Goal: Task Accomplishment & Management: Use online tool/utility

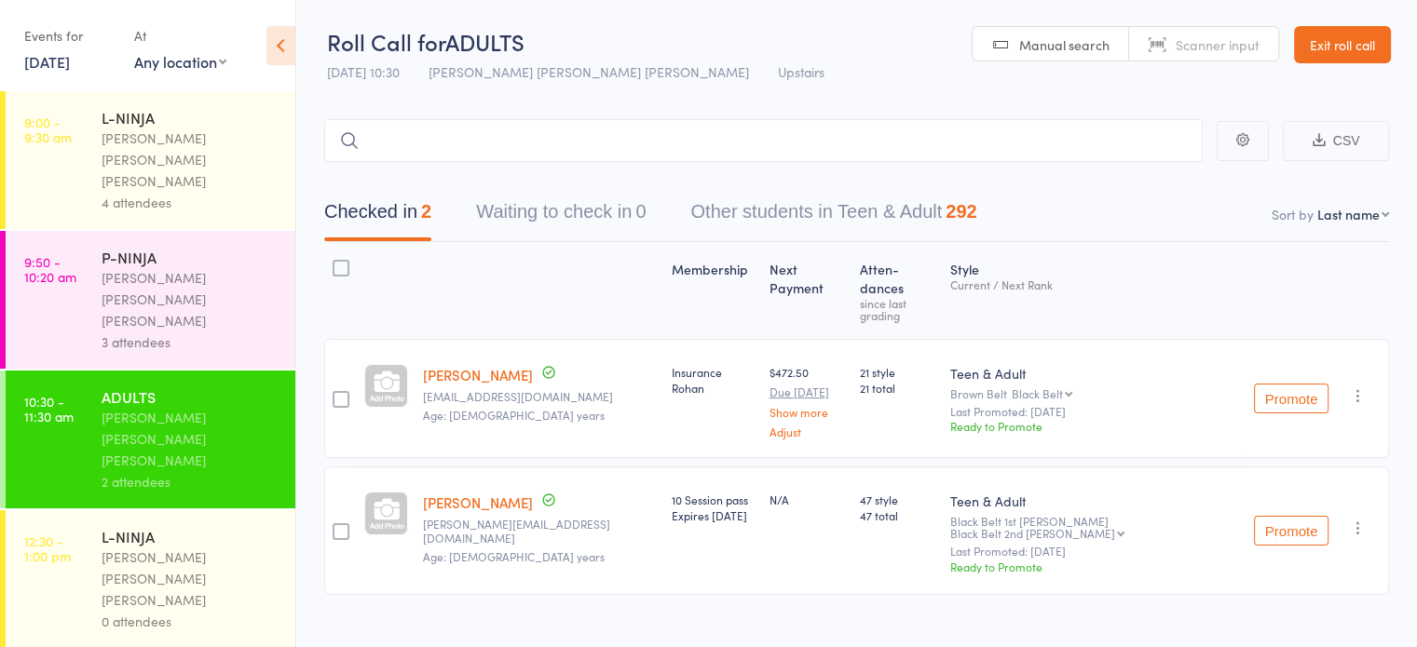
click at [193, 511] on div "L-NINJA [PERSON_NAME] [PERSON_NAME] [PERSON_NAME] 0 attendees" at bounding box center [199, 580] width 194 height 138
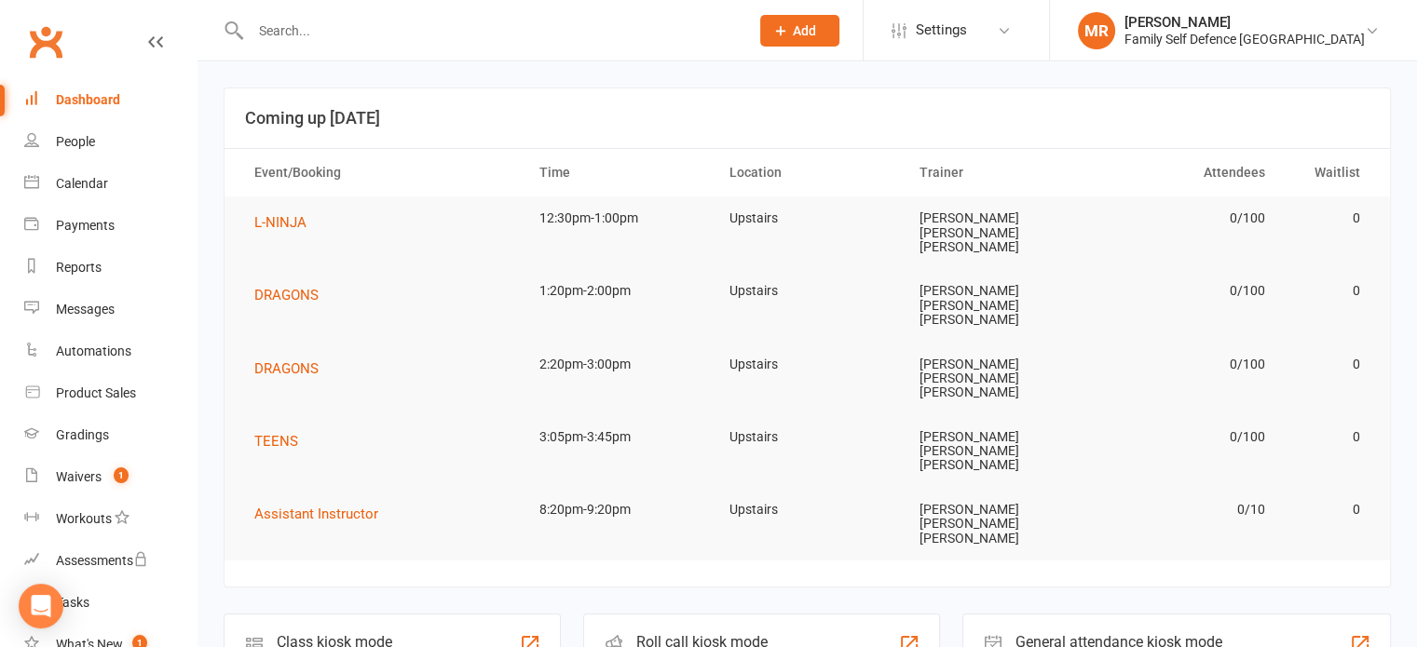
click at [690, 614] on div "Roll call kiosk mode Staff check-in for members" at bounding box center [761, 646] width 357 height 64
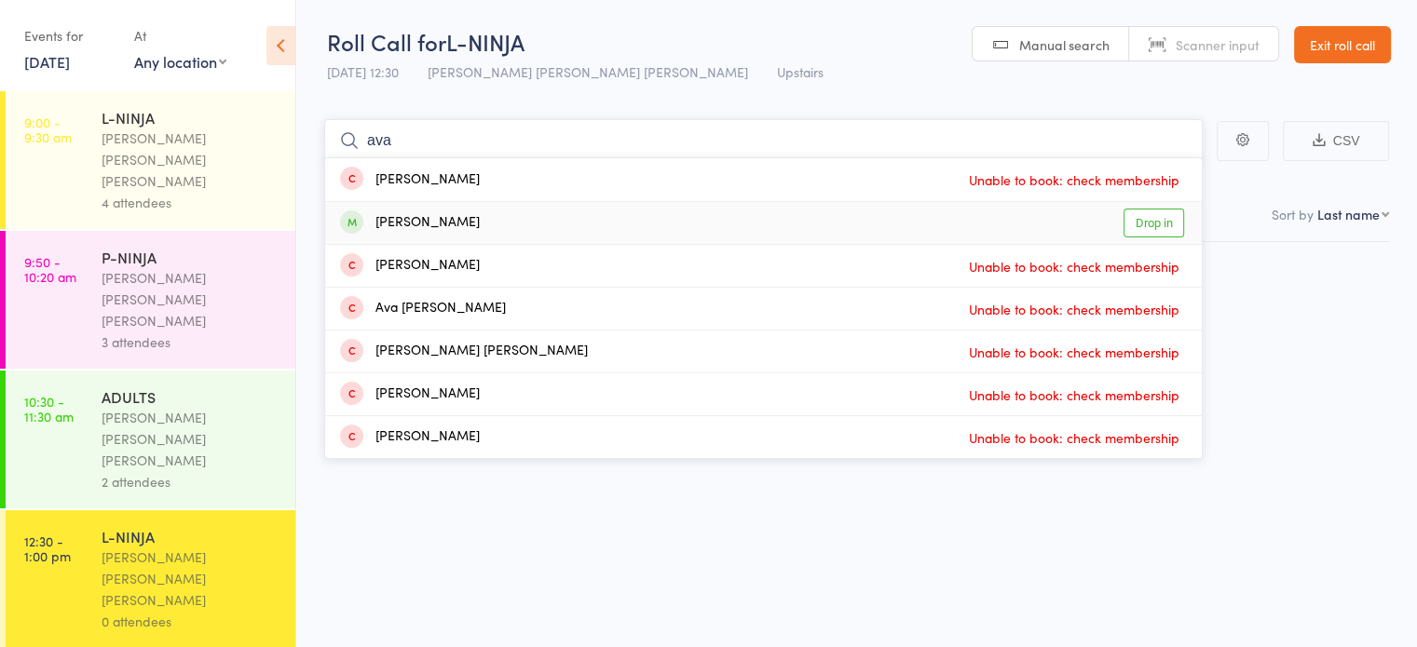
type input "ava"
click at [702, 226] on div "Ava Khodeir Drop in" at bounding box center [763, 223] width 877 height 42
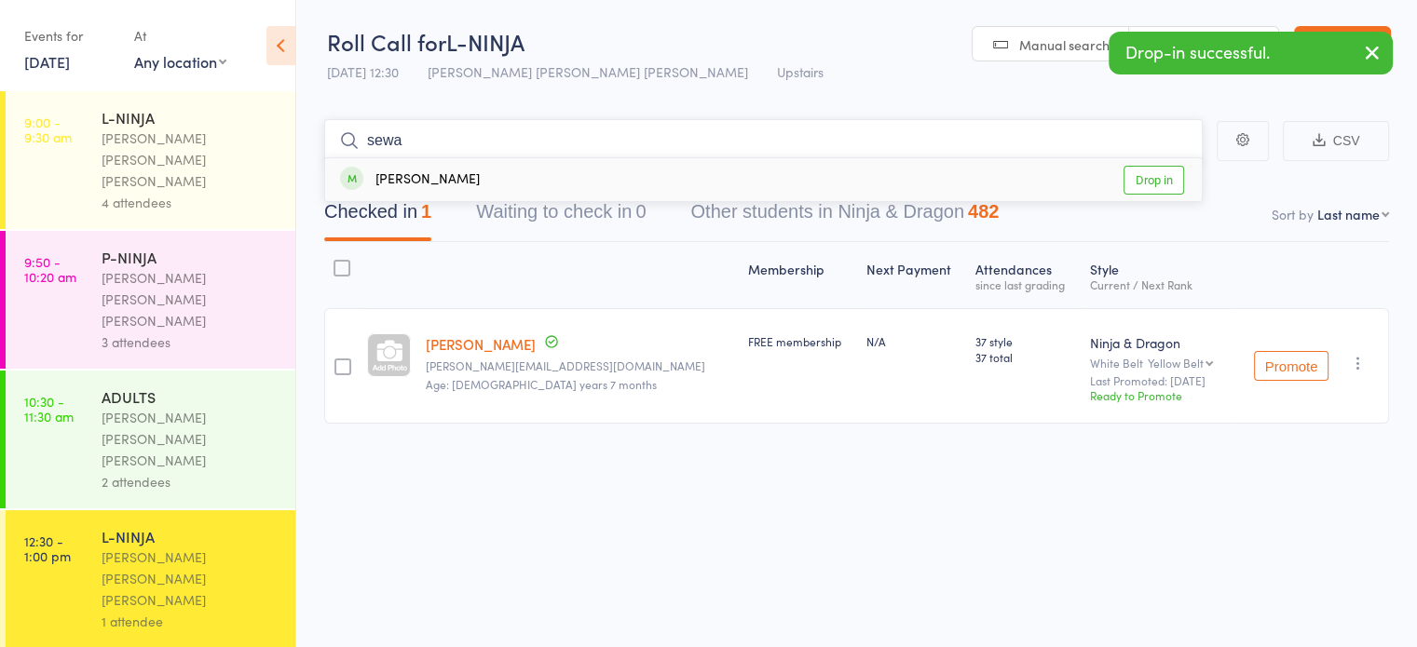
type input "sewa"
click at [724, 166] on div "Kiaan Sewani Drop in" at bounding box center [763, 179] width 877 height 43
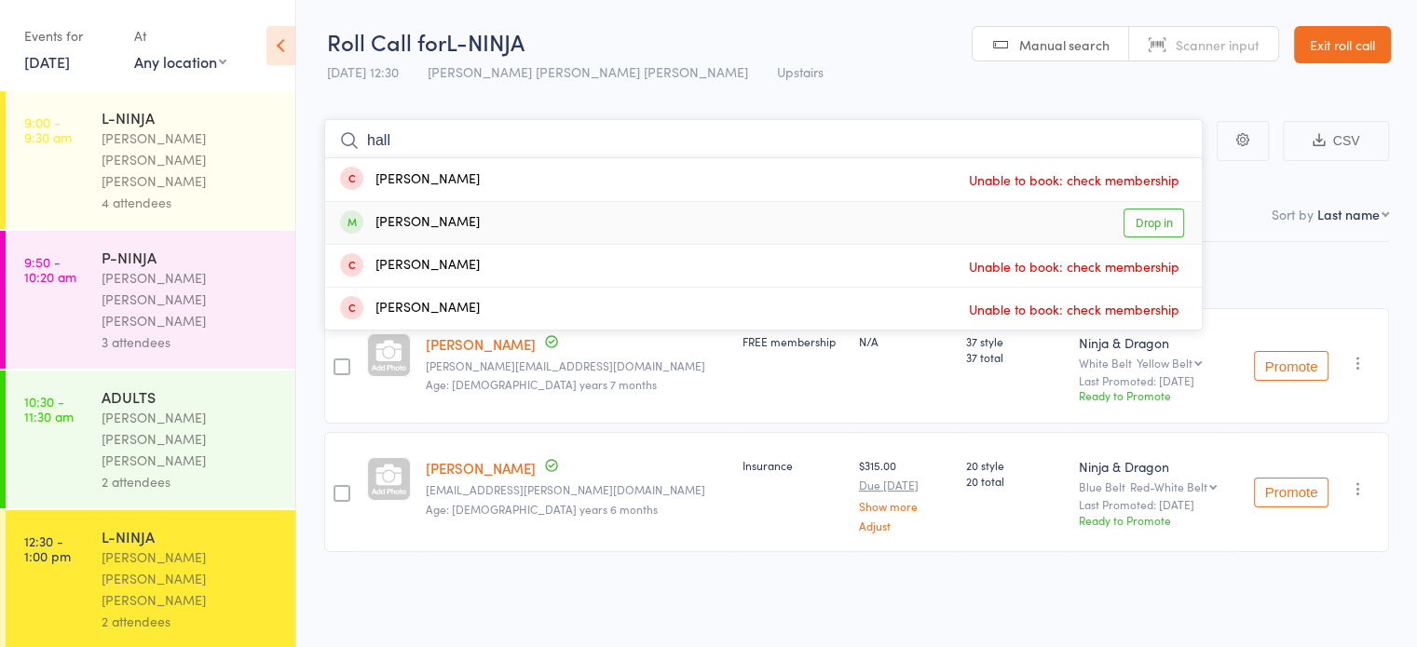
type input "hall"
click at [487, 227] on div "Hallie Lipman Drop in" at bounding box center [763, 223] width 877 height 42
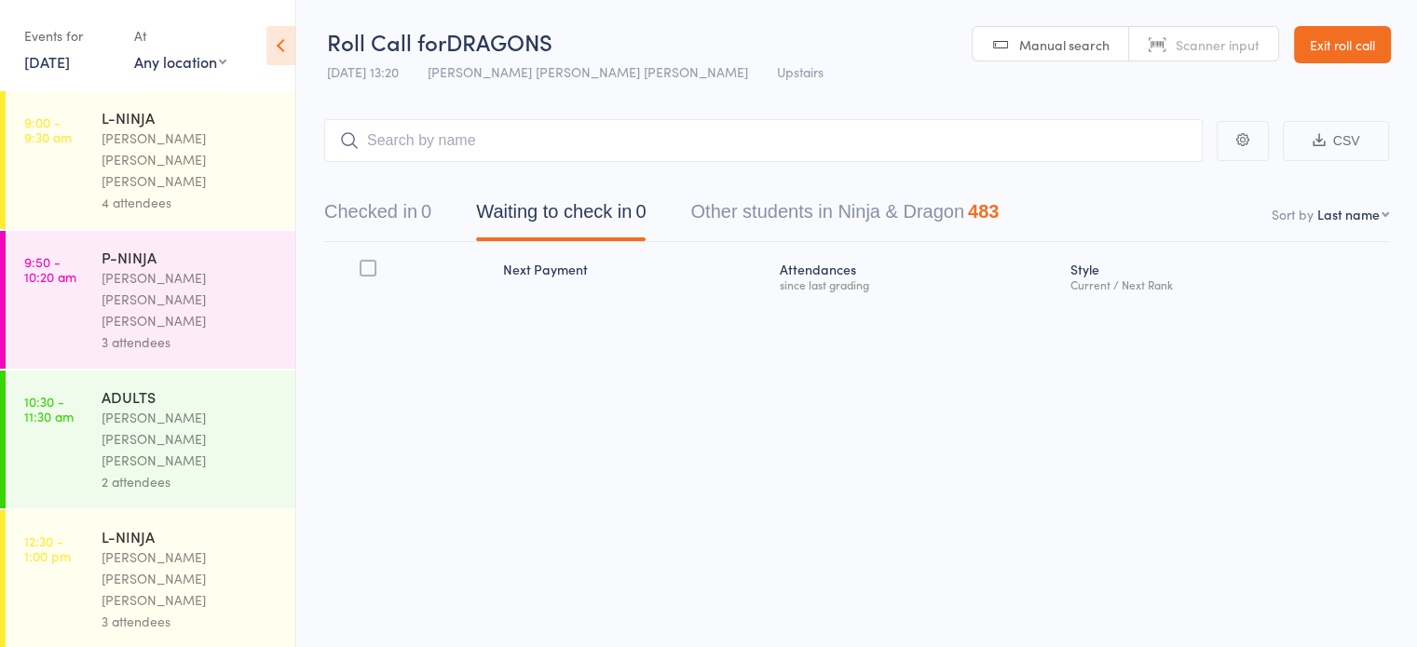
click at [1000, 144] on input "search" at bounding box center [763, 140] width 878 height 43
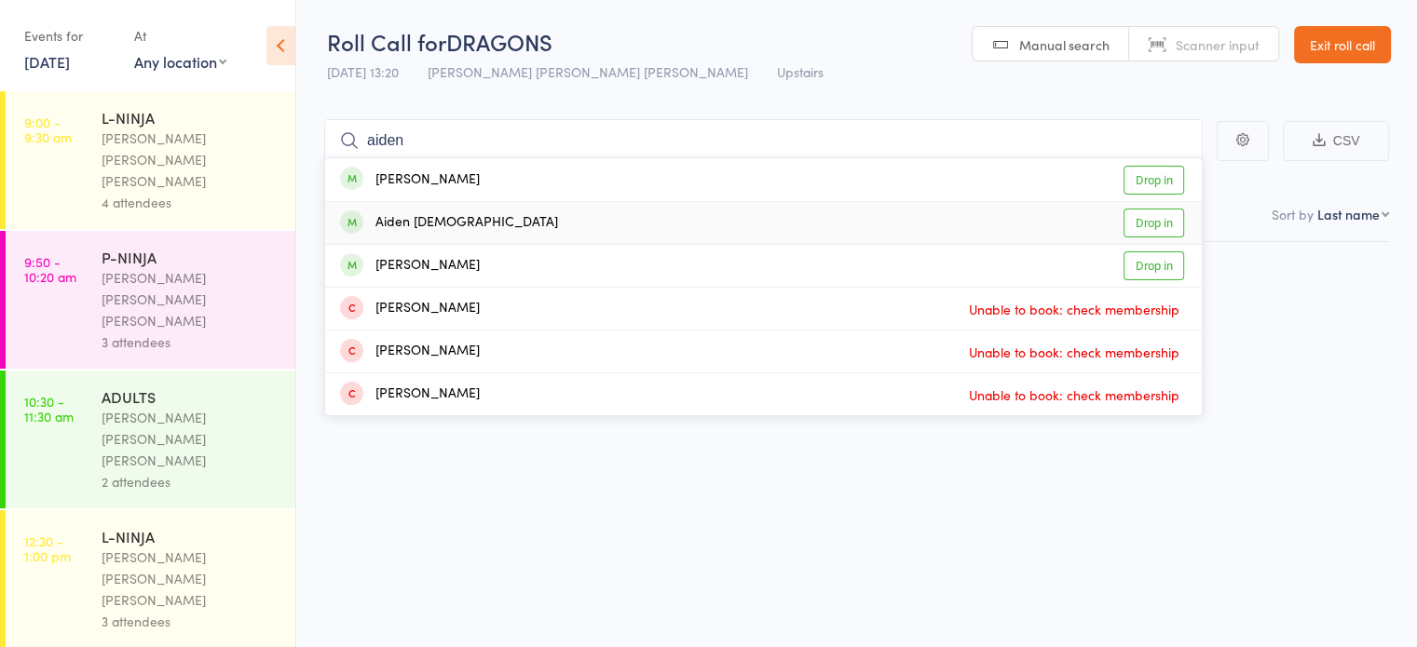
type input "aiden"
click at [980, 211] on div "Aiden Hajrostambegloo Drop in" at bounding box center [763, 223] width 877 height 42
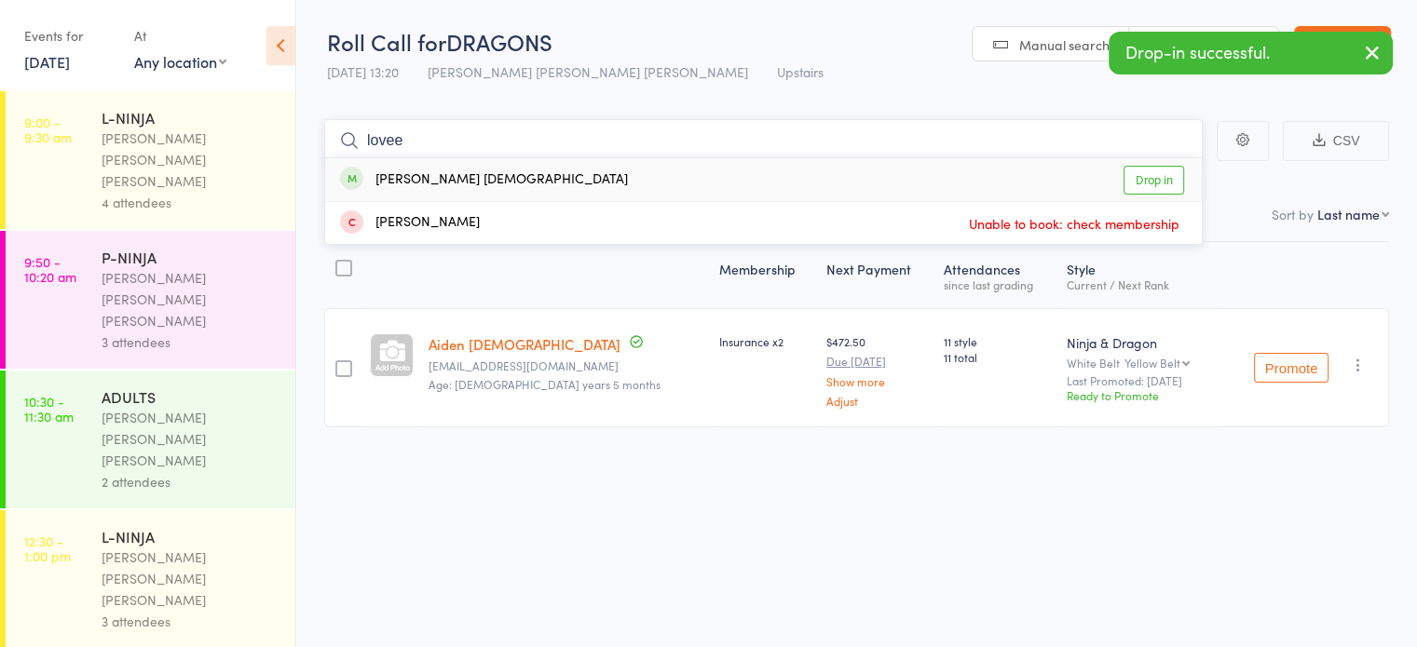
type input "lovee"
click at [900, 184] on div "Loveen Hajrostambegloo Drop in" at bounding box center [763, 179] width 877 height 43
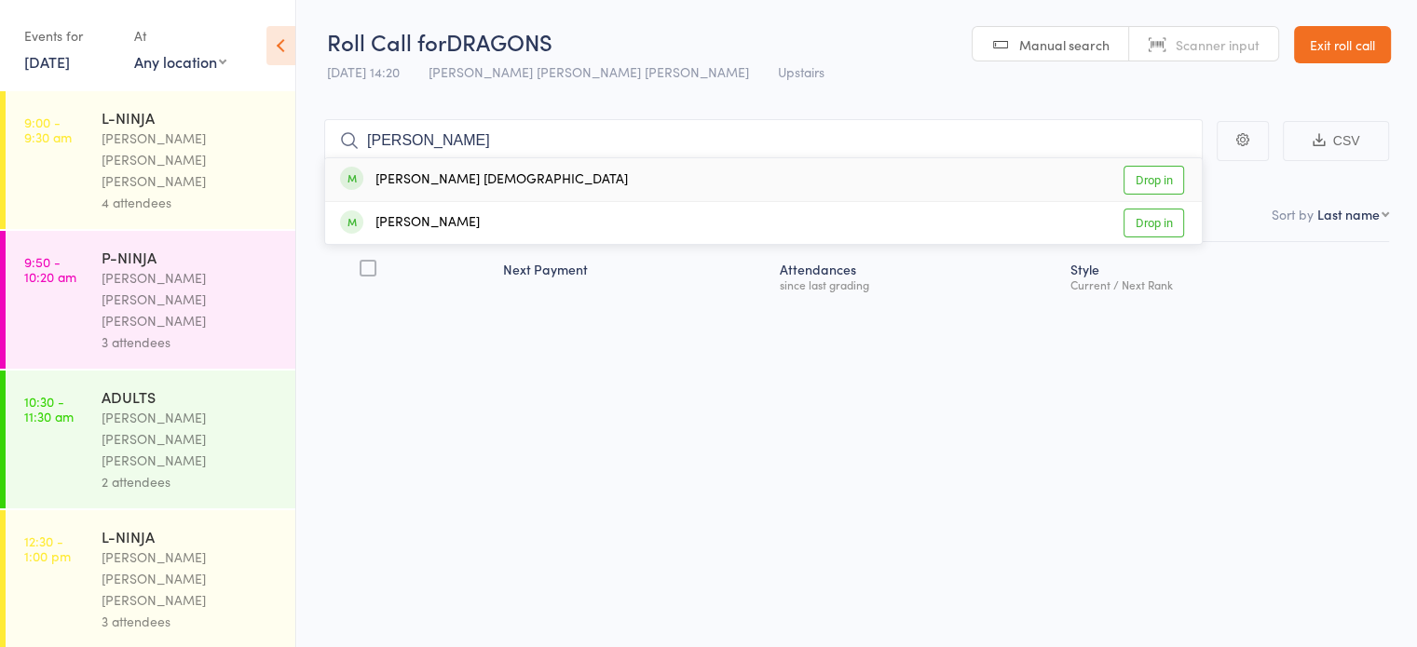
type input "Loveen"
click at [447, 185] on div "Loveen Hajrostambegloo" at bounding box center [484, 180] width 288 height 21
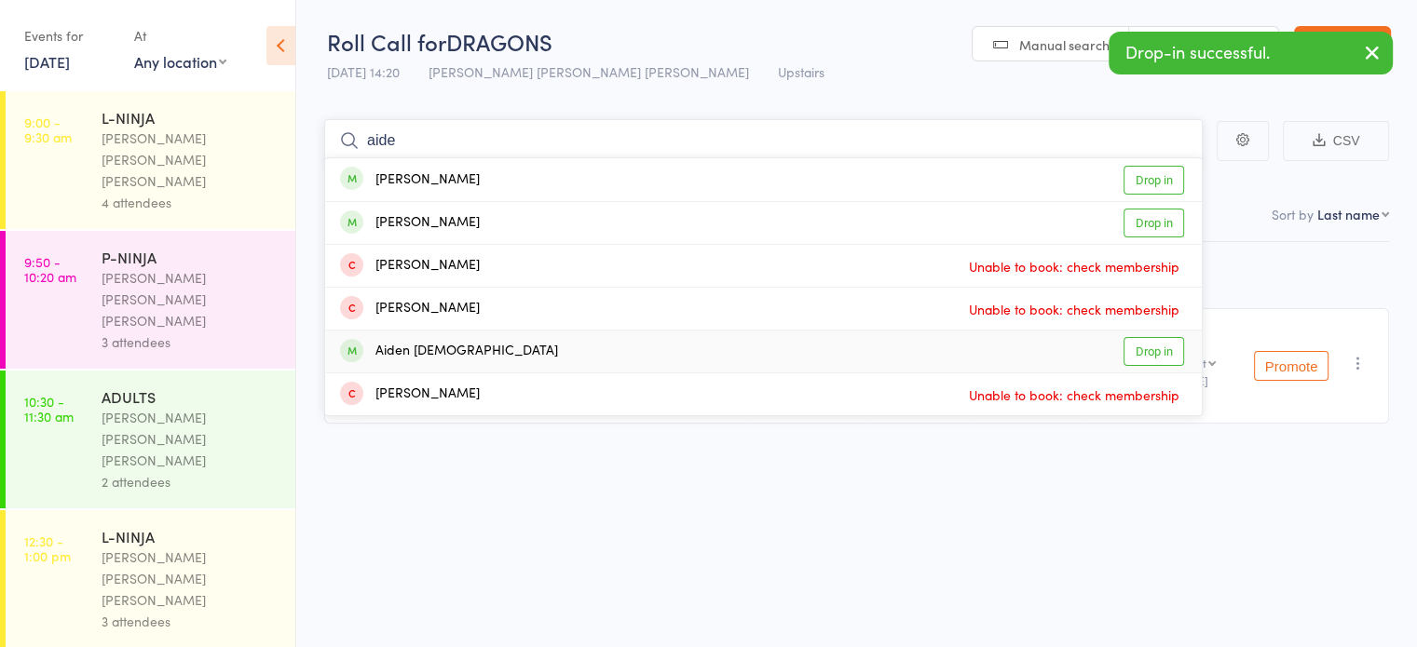
type input "aide"
click at [519, 351] on div "Aiden Hajrostambegloo Drop in" at bounding box center [763, 352] width 877 height 42
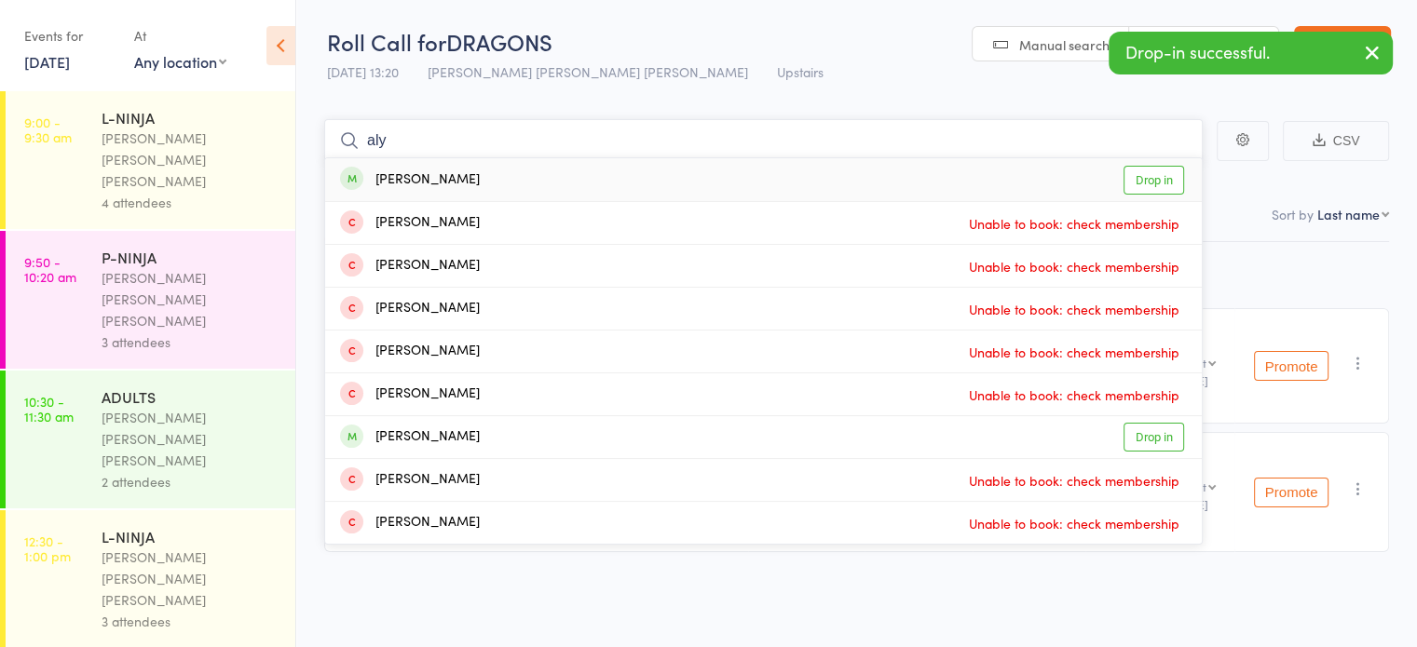
type input "aly"
click at [536, 182] on div "Alyssa Smith Drop in" at bounding box center [763, 179] width 877 height 43
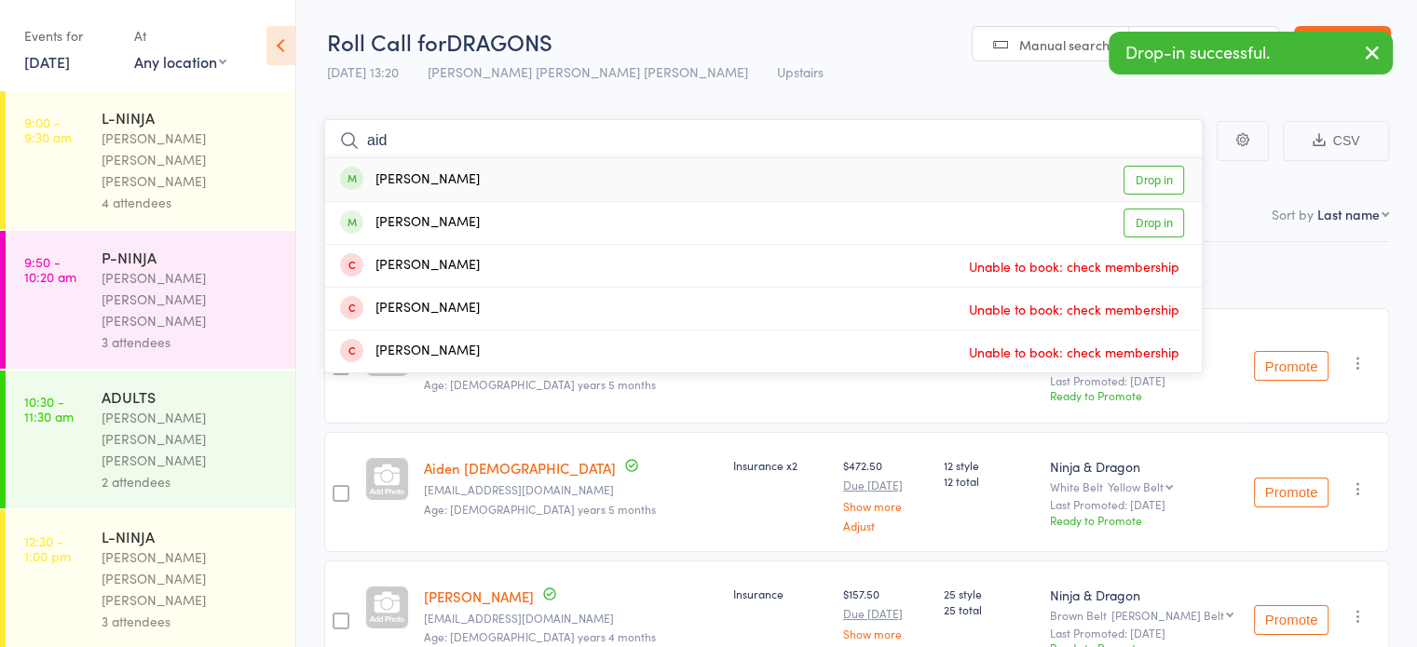
type input "aid"
click at [524, 178] on div "Aiden Smith Drop in" at bounding box center [763, 179] width 877 height 43
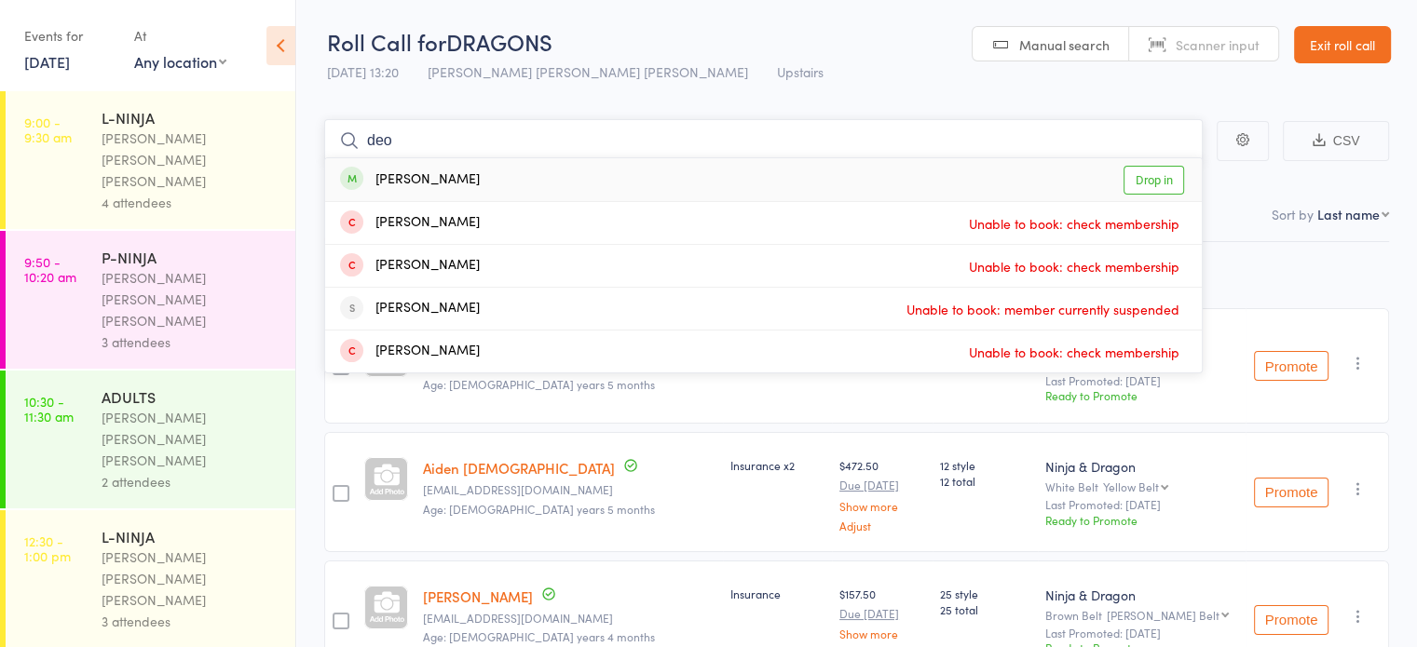
type input "deo"
click at [524, 178] on div "Maya Deo Drop in" at bounding box center [763, 179] width 877 height 43
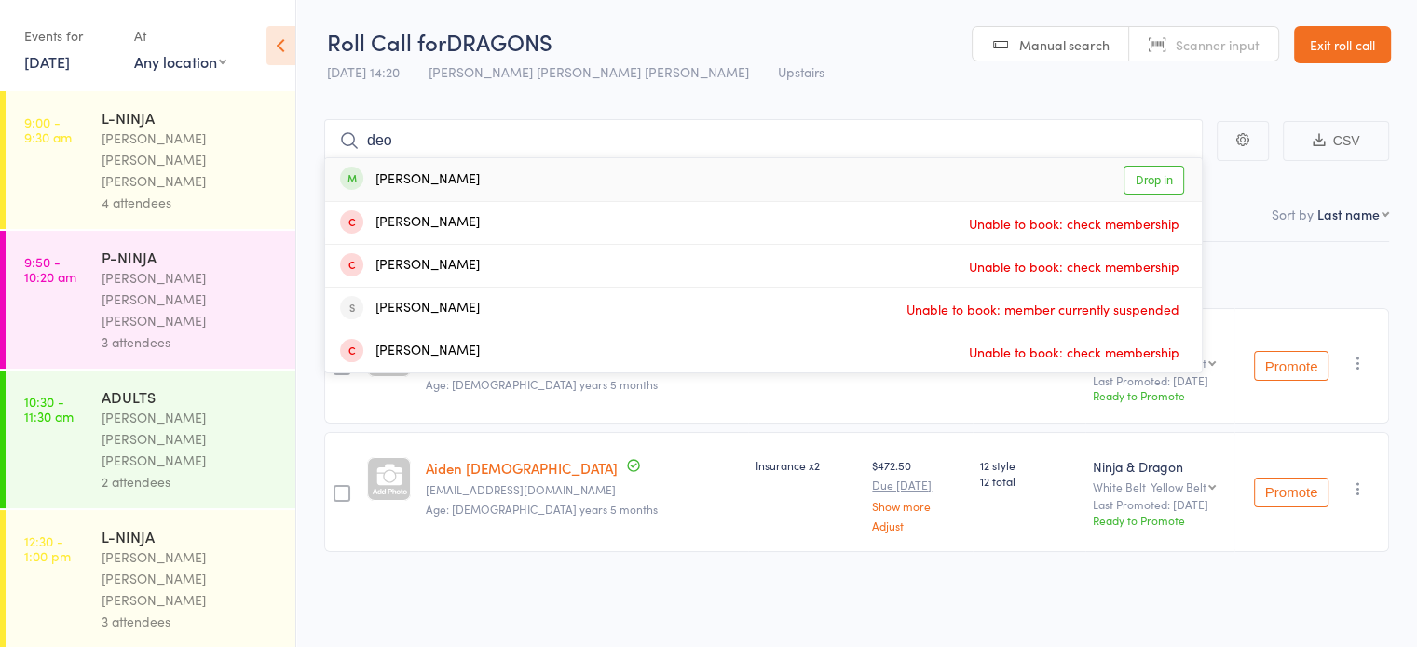
type input "deo"
click at [487, 178] on div "Maya Deo Drop in" at bounding box center [763, 179] width 877 height 43
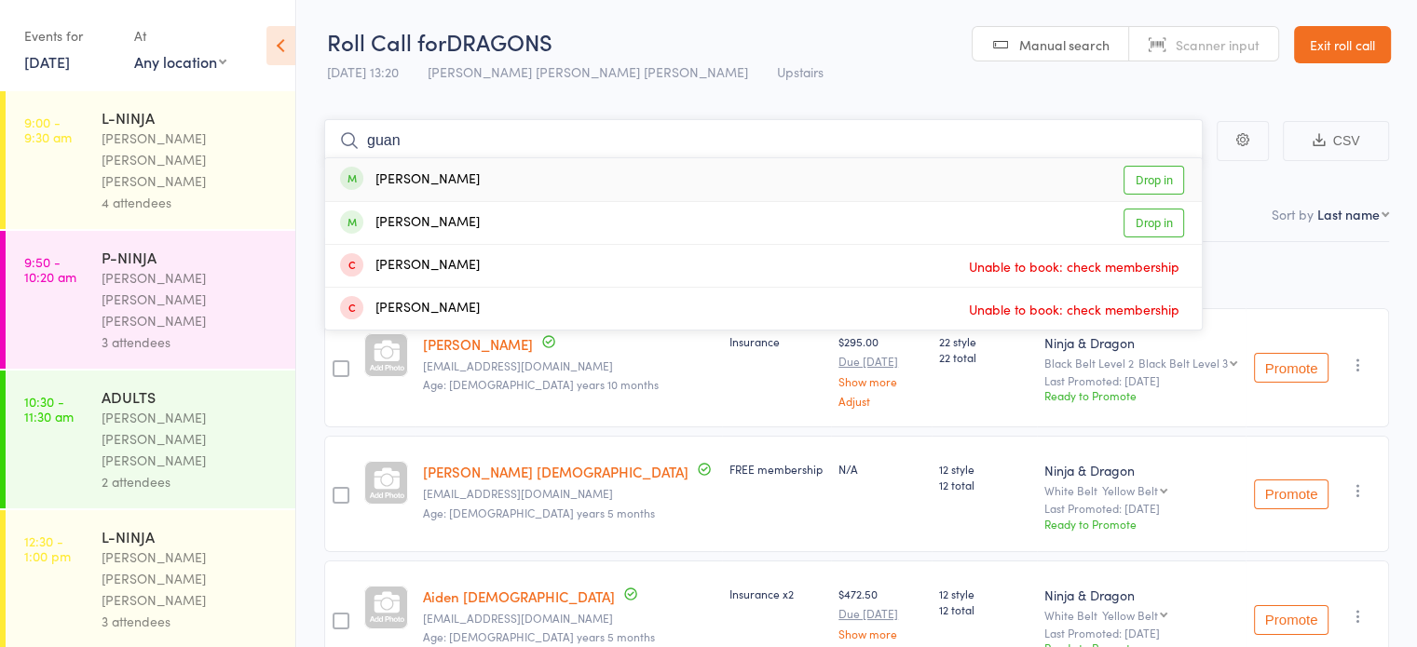
type input "guan"
click at [484, 181] on div "Stella Guan Drop in" at bounding box center [763, 179] width 877 height 43
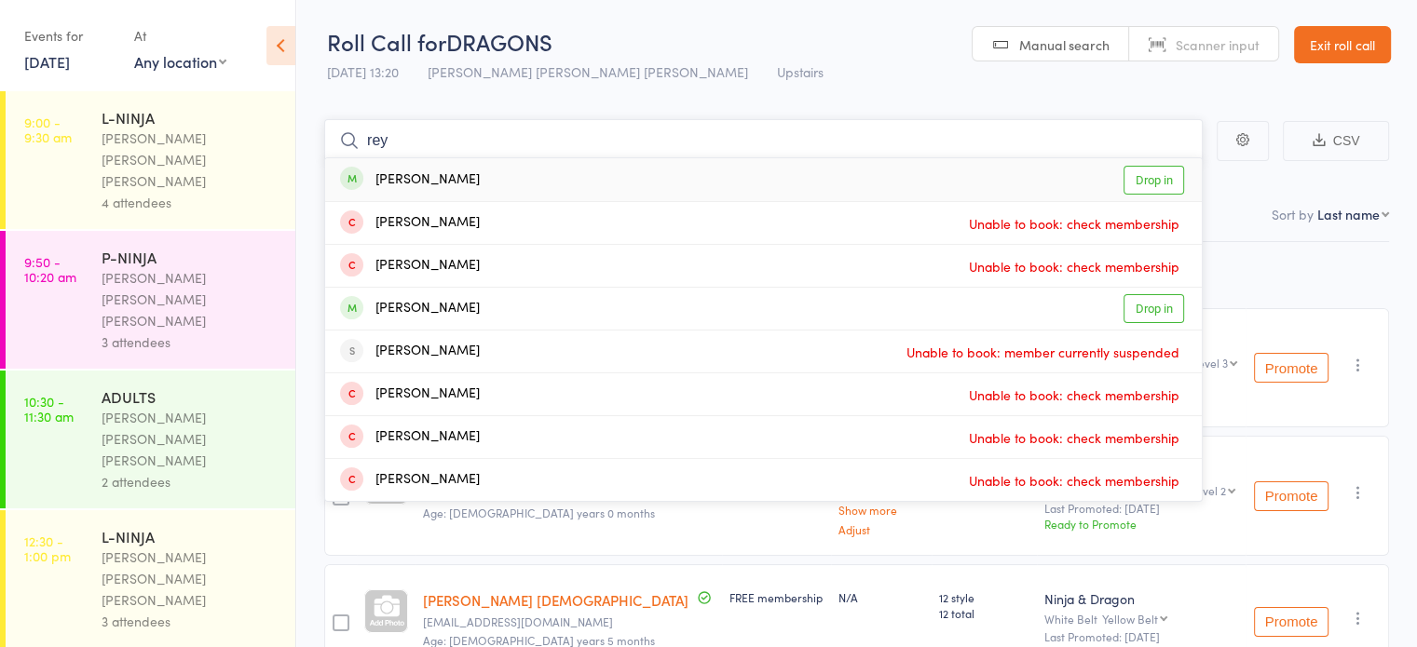
type input "rey"
click at [578, 176] on div "Rey Fenton-Lei Drop in" at bounding box center [763, 179] width 877 height 43
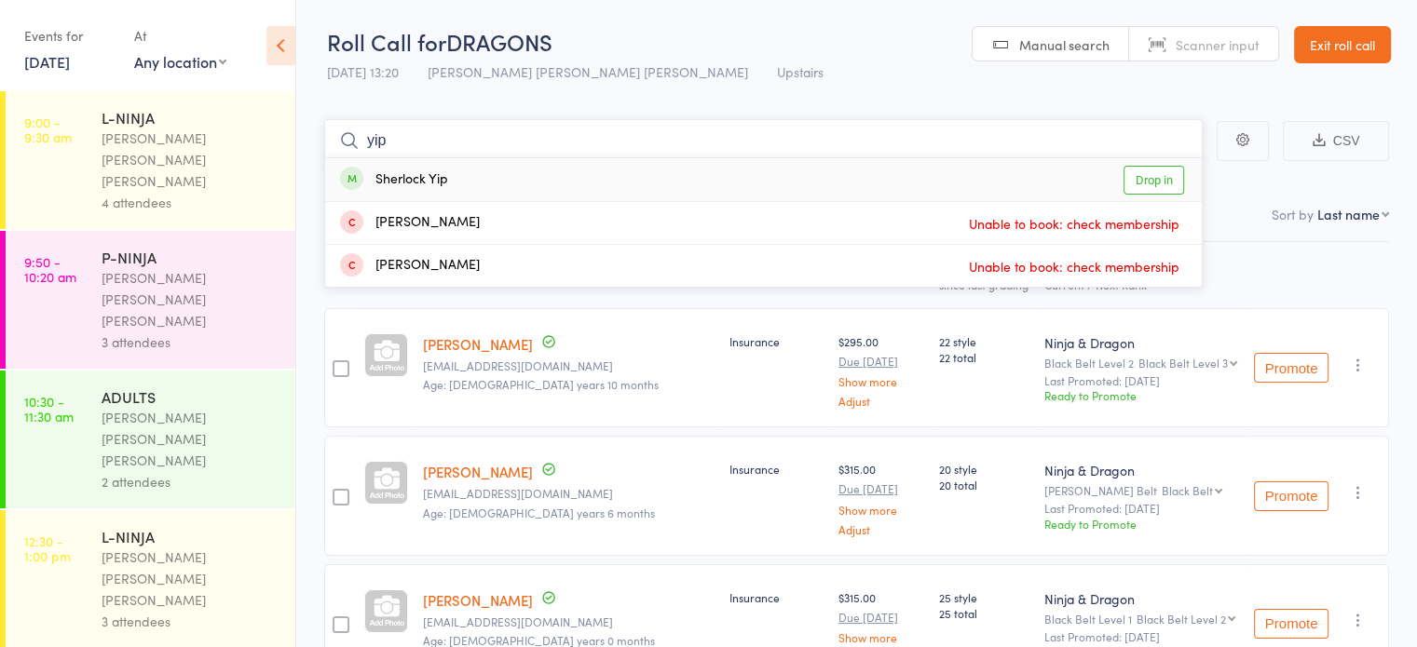
type input "yip"
click at [503, 168] on div "Sherlock Yip Drop in" at bounding box center [763, 179] width 877 height 43
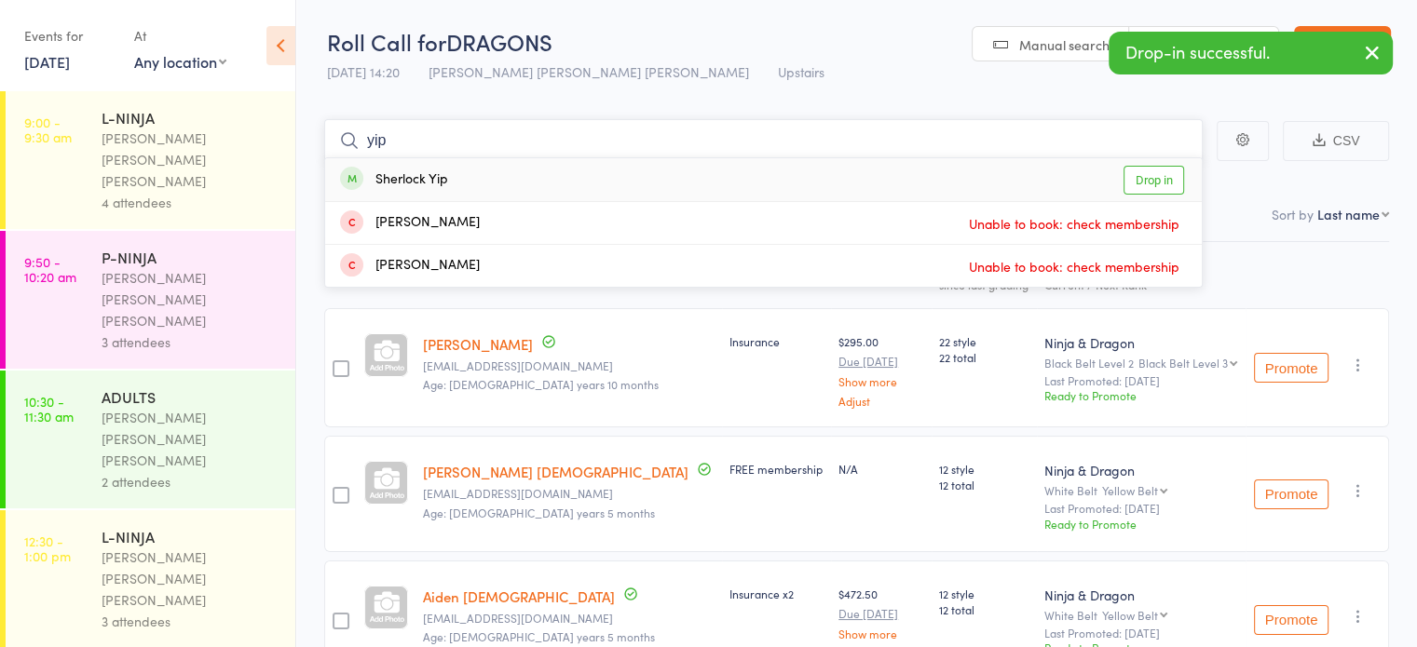
type input "yip"
click at [414, 185] on div "Sherlock Yip" at bounding box center [394, 180] width 108 height 21
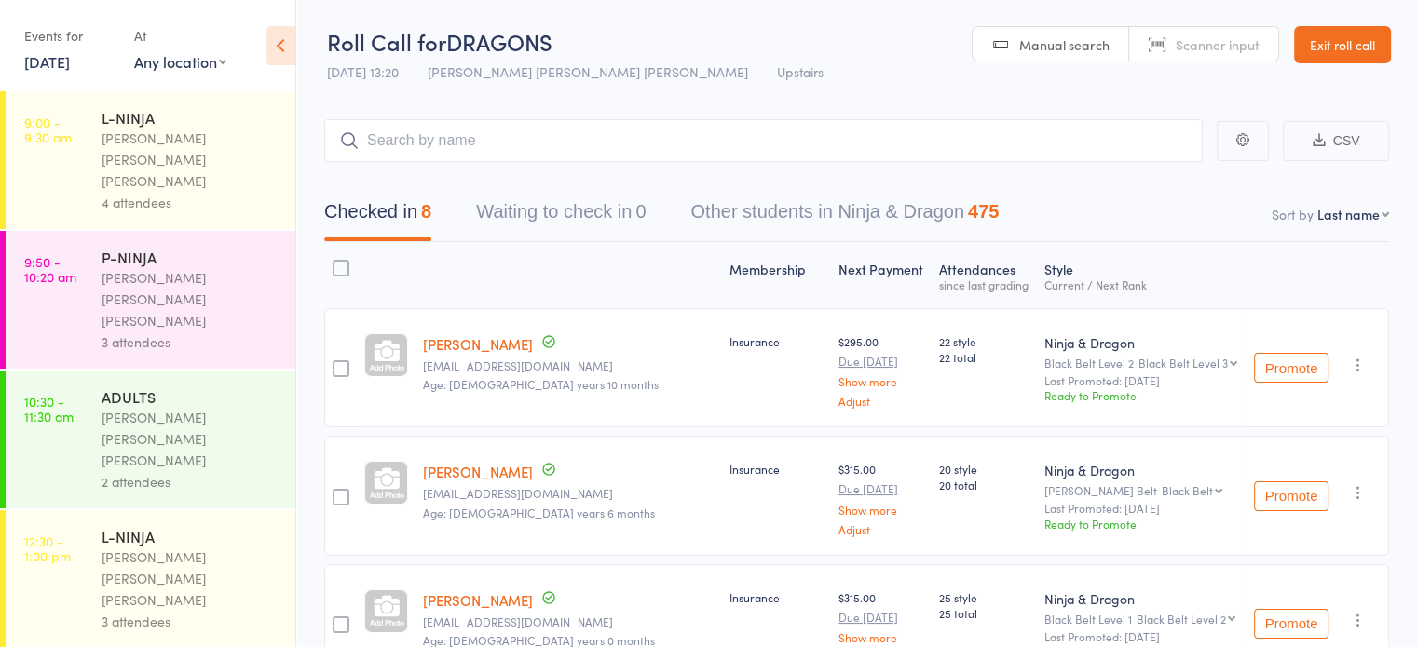
click at [453, 147] on input "search" at bounding box center [763, 140] width 878 height 43
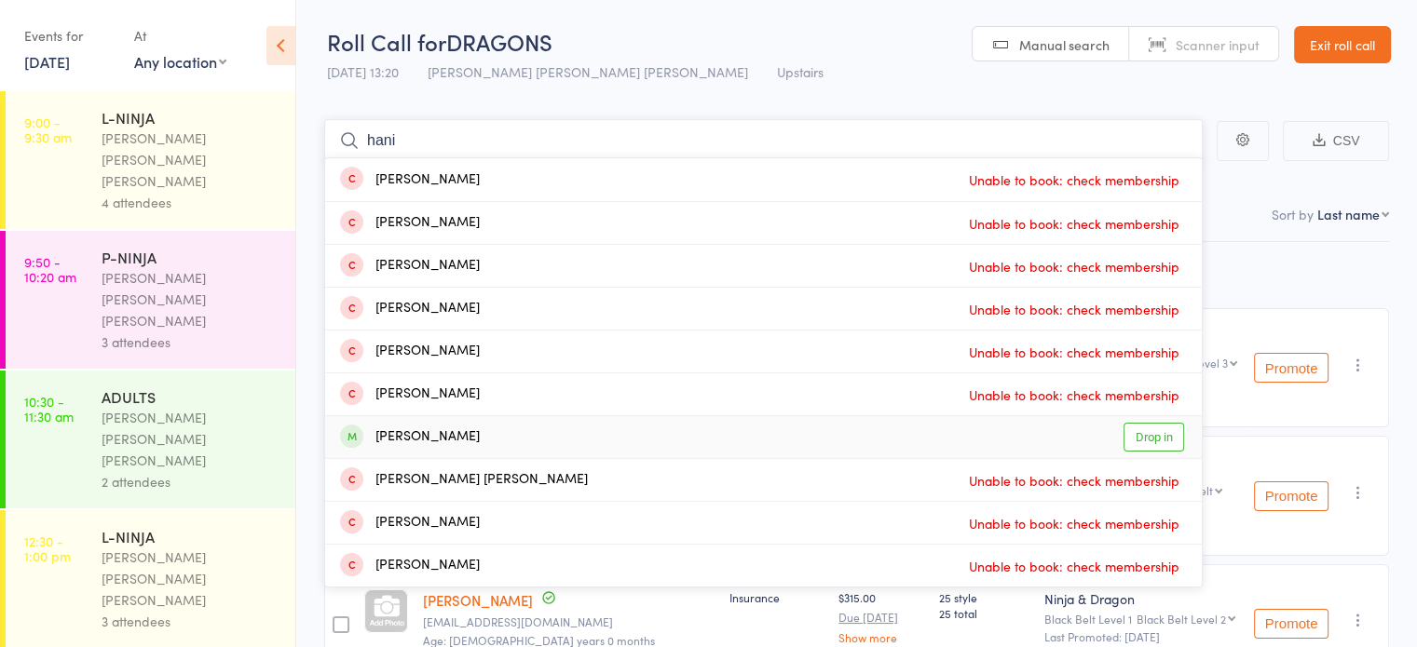
type input "hani"
click at [444, 433] on div "Hanish Sunil Karthik" at bounding box center [410, 437] width 140 height 21
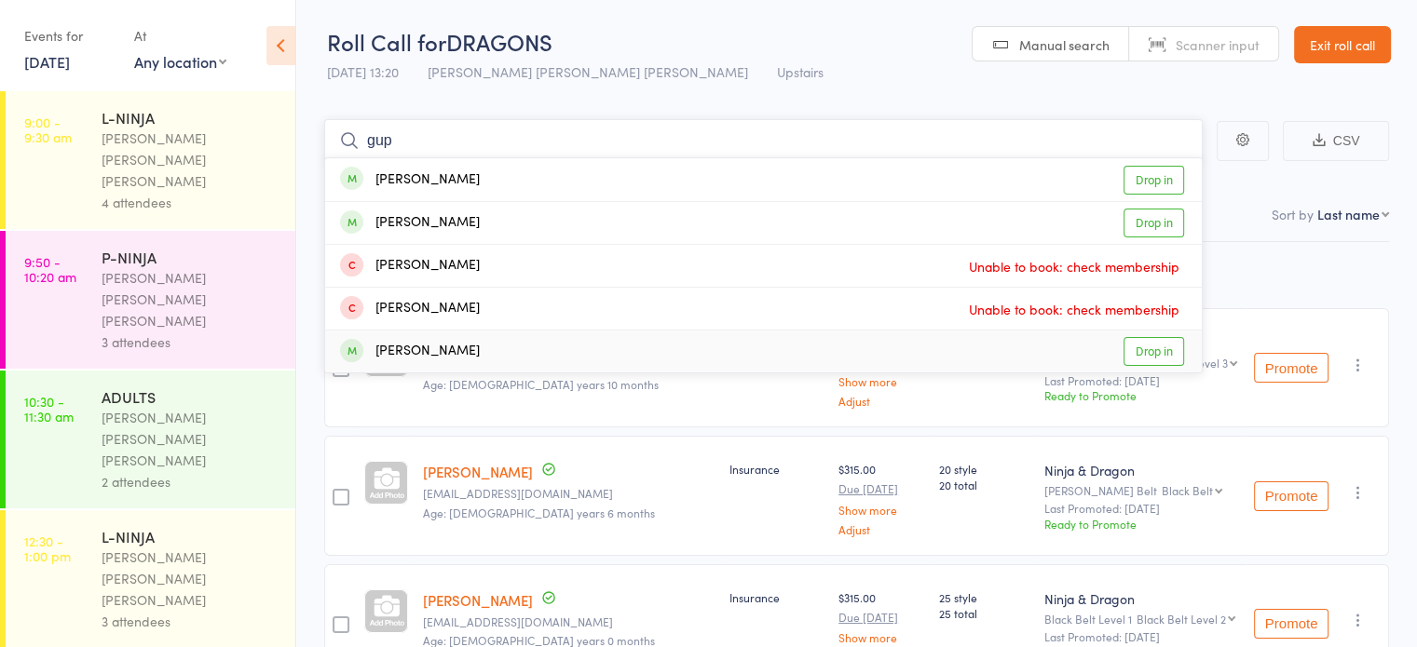
type input "gup"
click at [492, 361] on div "Shaurya Gupta Drop in" at bounding box center [763, 352] width 877 height 42
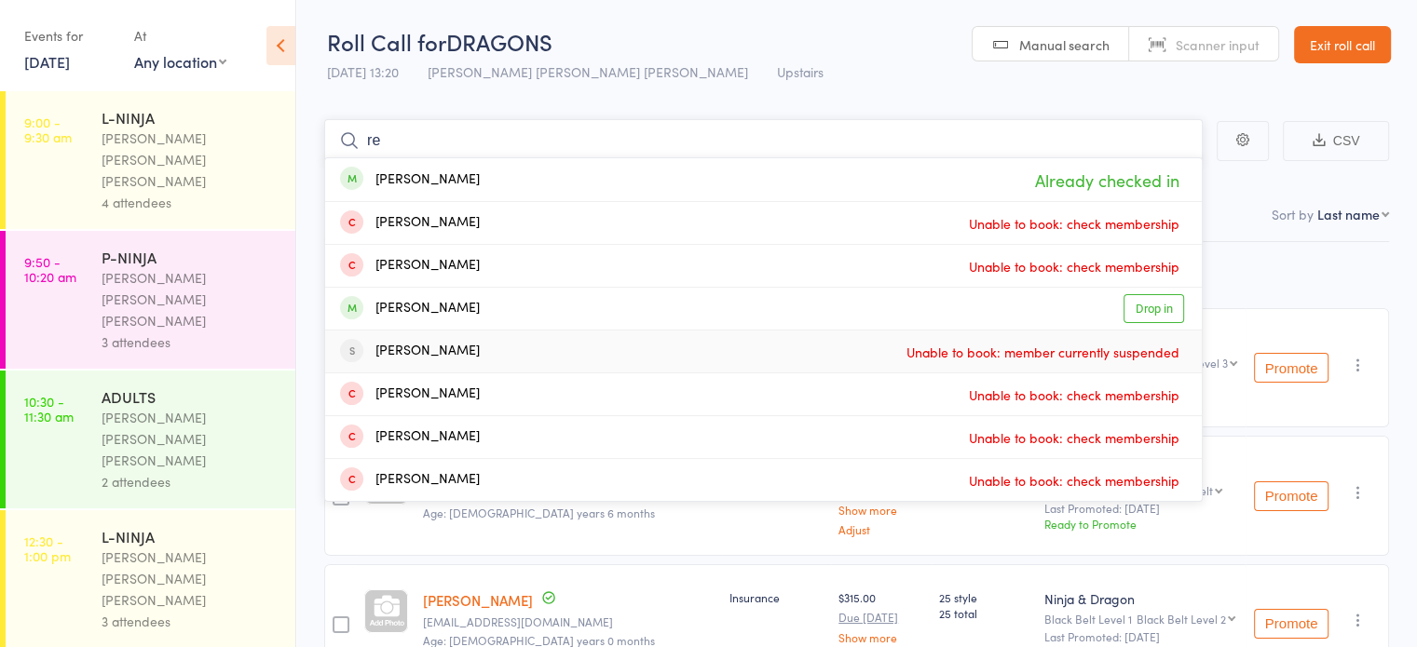
type input "r"
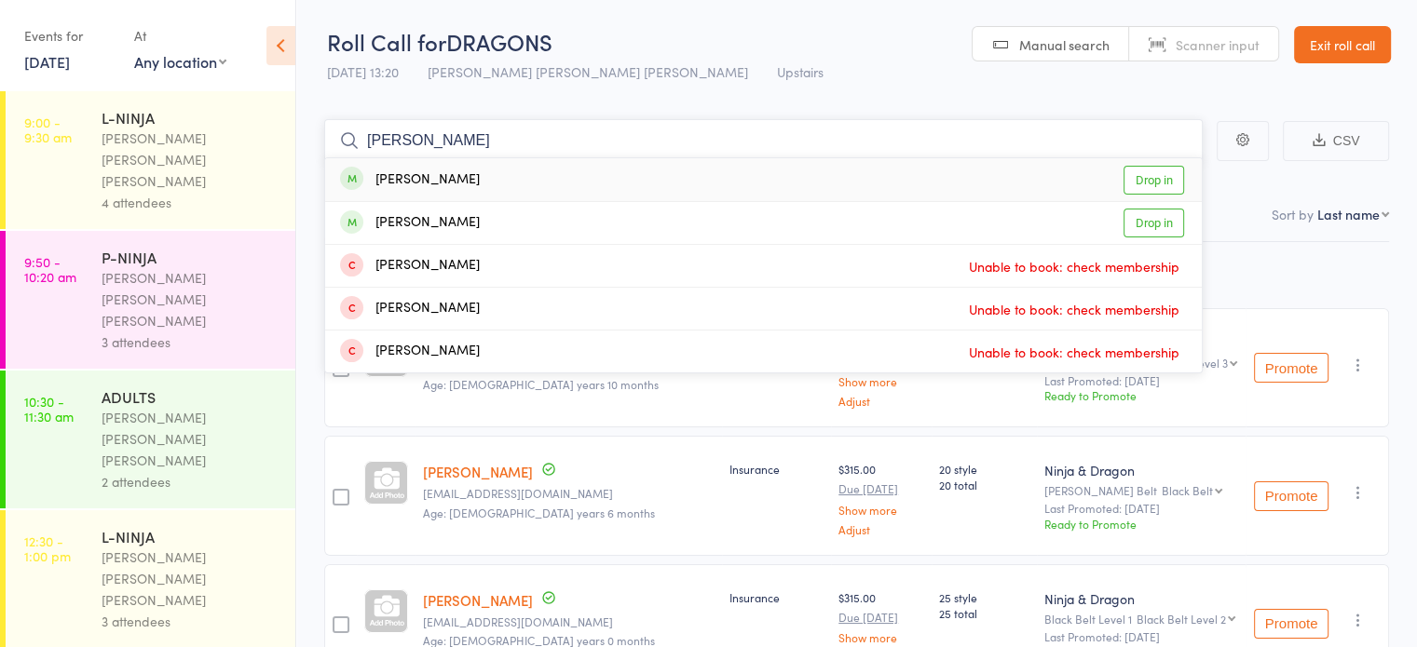
type input "kapoo"
click at [942, 188] on div "Rhea Kapoor Drop in" at bounding box center [763, 179] width 877 height 43
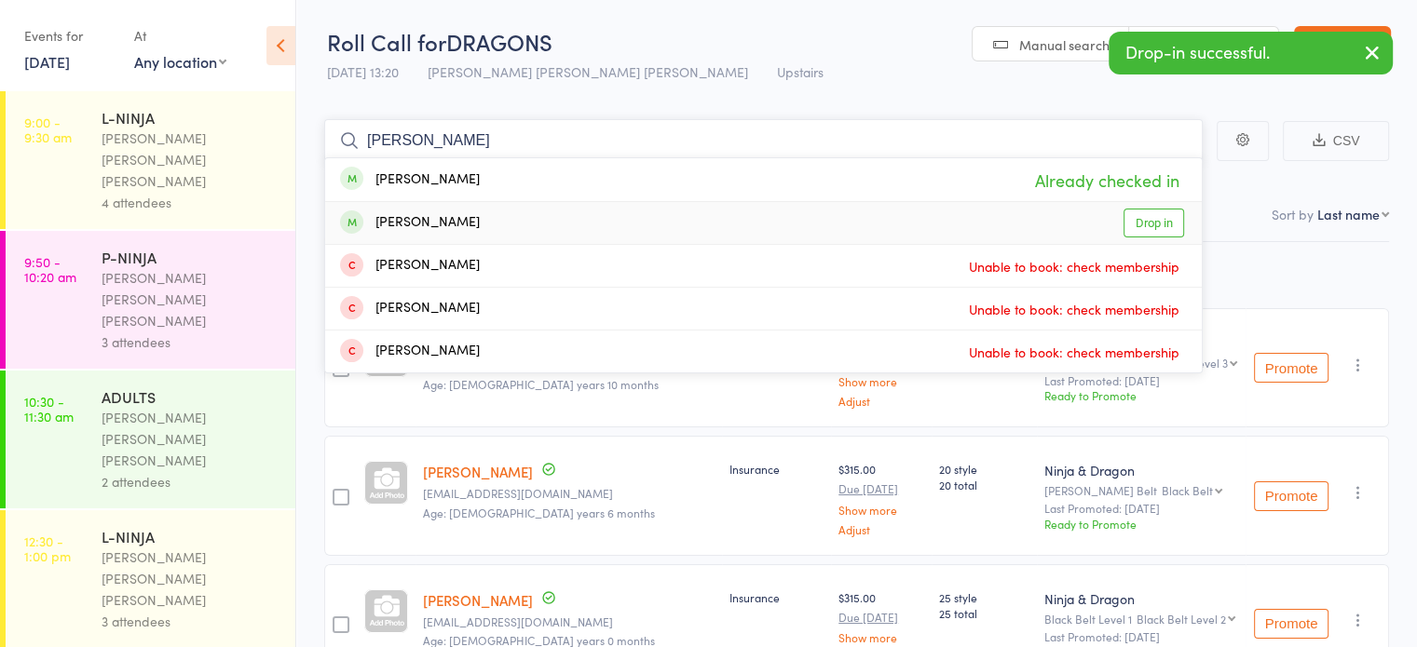
type input "kapoo"
click at [934, 222] on div "Rida Kapoor Drop in" at bounding box center [763, 223] width 877 height 42
